Goal: Find specific page/section: Find specific page/section

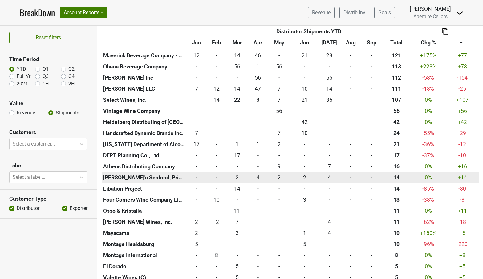
scroll to position [322, 0]
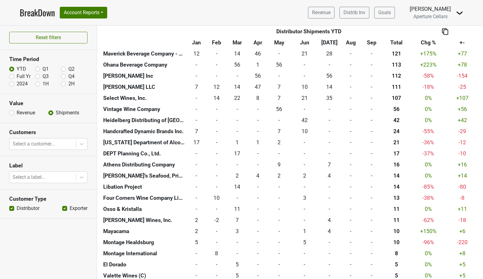
click at [36, 13] on link "BreakDown" at bounding box center [37, 12] width 35 height 13
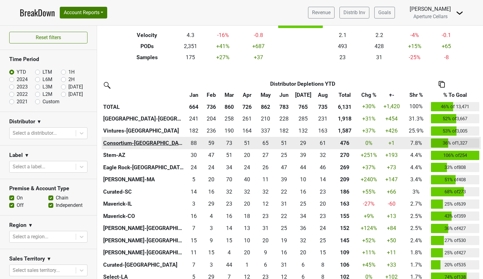
scroll to position [114, 0]
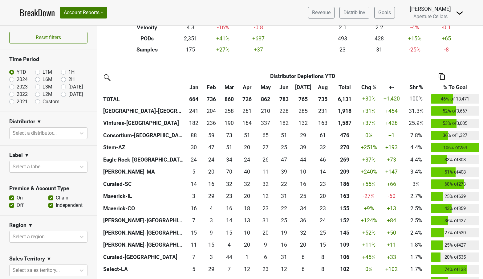
click at [68, 94] on label "Sep '25" at bounding box center [75, 94] width 14 height 7
click at [64, 94] on input "Sep '25" at bounding box center [73, 94] width 25 height 6
radio input "true"
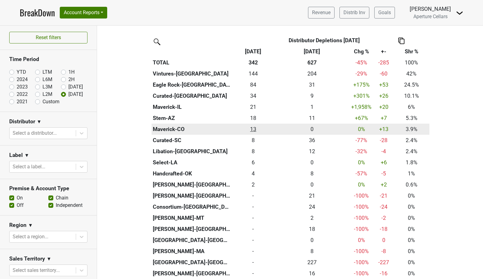
scroll to position [148, 0]
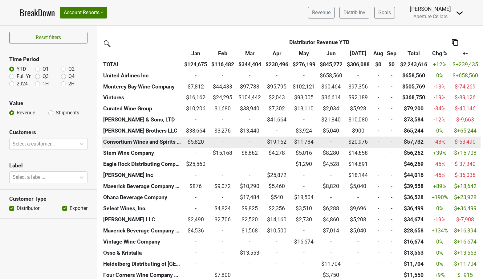
scroll to position [192, 0]
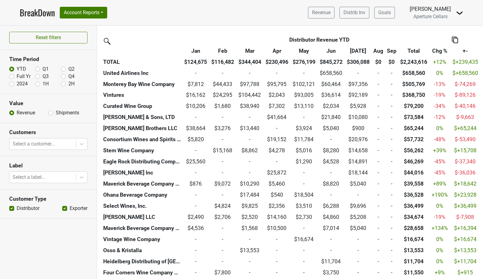
click at [47, 13] on link "BreakDown" at bounding box center [37, 12] width 35 height 13
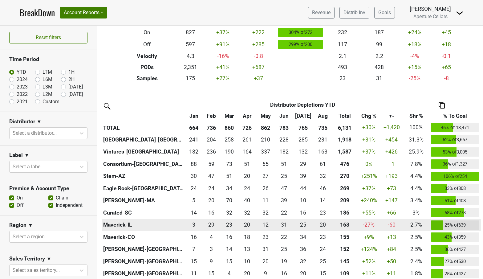
scroll to position [85, 0]
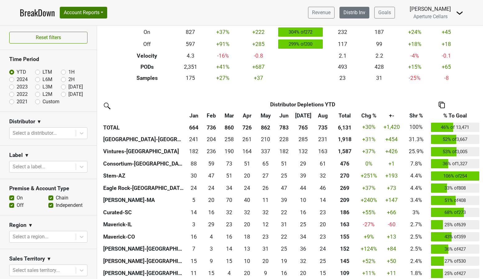
click at [365, 14] on link "Distrib Inv" at bounding box center [354, 13] width 30 height 12
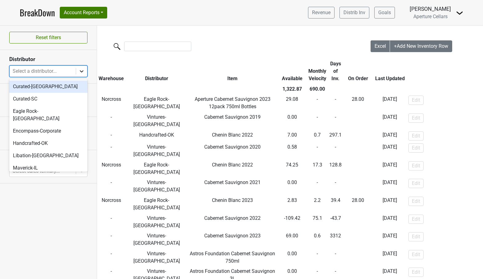
click at [80, 70] on icon at bounding box center [82, 71] width 6 height 6
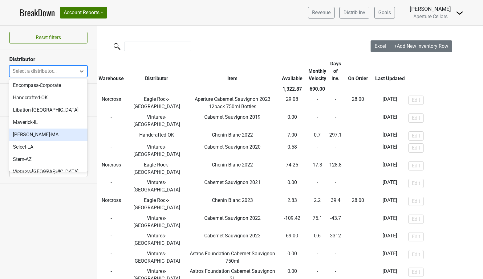
scroll to position [46, 0]
